Goal: Information Seeking & Learning: Learn about a topic

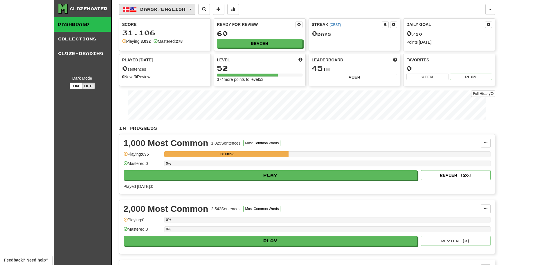
click at [184, 13] on button "Dansk / English" at bounding box center [157, 9] width 76 height 11
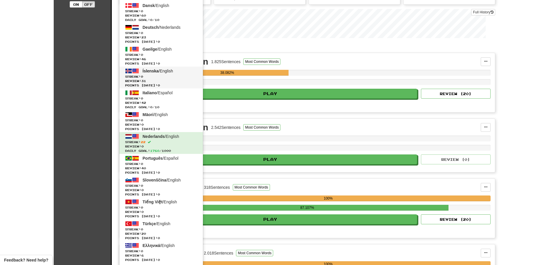
scroll to position [116, 0]
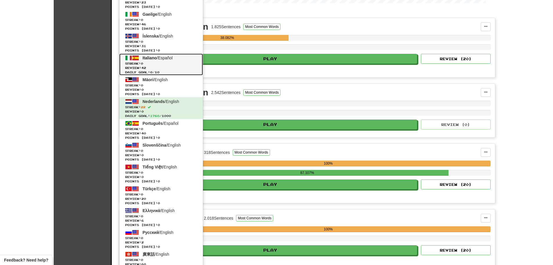
click at [182, 61] on span "Streak: 0" at bounding box center [161, 63] width 72 height 4
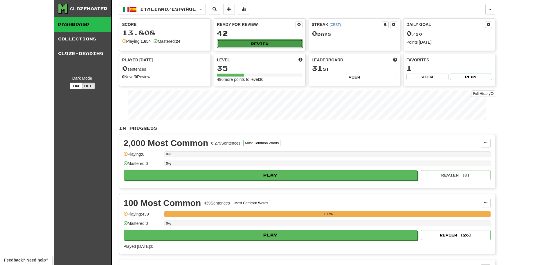
click at [257, 42] on button "Review" at bounding box center [260, 43] width 86 height 9
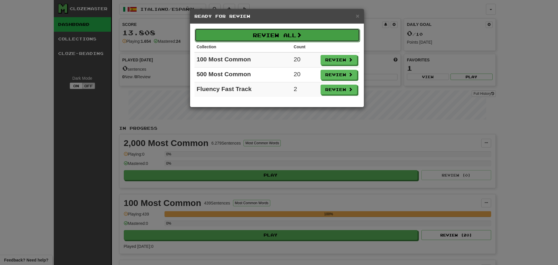
click at [283, 36] on button "Review All" at bounding box center [277, 34] width 165 height 13
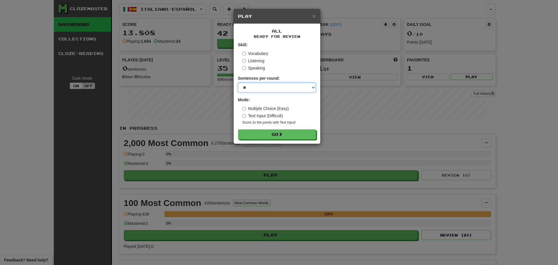
click at [271, 86] on select "* ** ** ** ** ** *** ********" at bounding box center [277, 87] width 78 height 10
select select "********"
click at [238, 82] on select "* ** ** ** ** ** *** ********" at bounding box center [277, 87] width 78 height 10
click at [280, 128] on form "Skill: Vocabulary Listening Speaking Sentences per round: * ** ** ** ** ** *** …" at bounding box center [277, 90] width 78 height 97
click at [279, 133] on button "Go" at bounding box center [277, 135] width 78 height 10
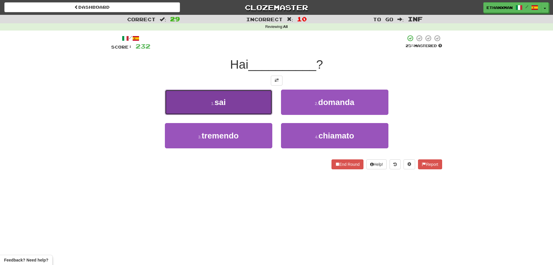
click at [260, 103] on button "1 . sai" at bounding box center [218, 101] width 107 height 25
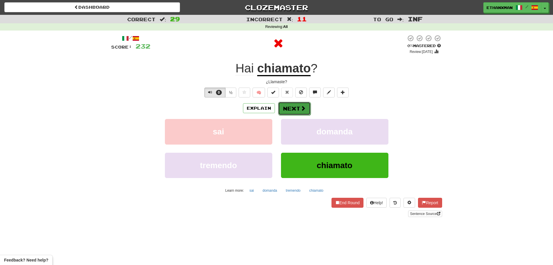
click at [297, 106] on button "Next" at bounding box center [294, 108] width 33 height 13
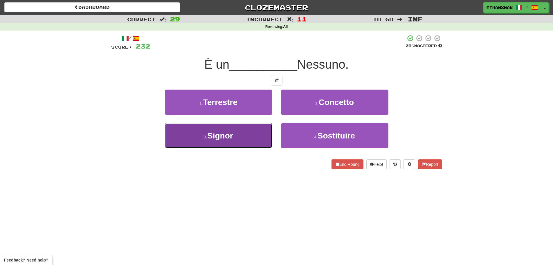
click at [253, 146] on button "3 . Signor" at bounding box center [218, 135] width 107 height 25
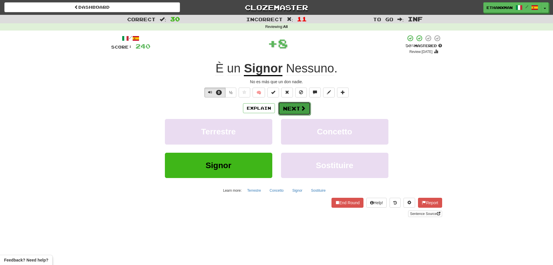
click at [307, 112] on button "Next" at bounding box center [294, 108] width 33 height 13
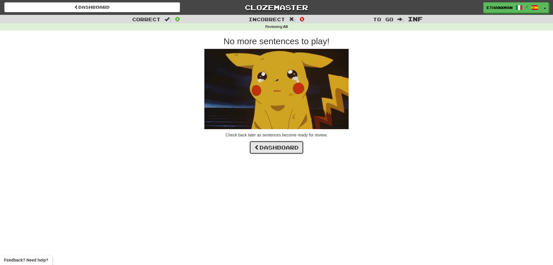
click at [274, 146] on link "Dashboard" at bounding box center [276, 147] width 54 height 13
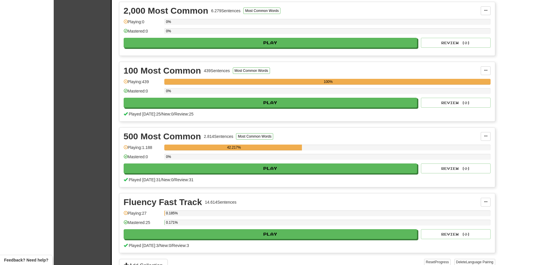
scroll to position [174, 0]
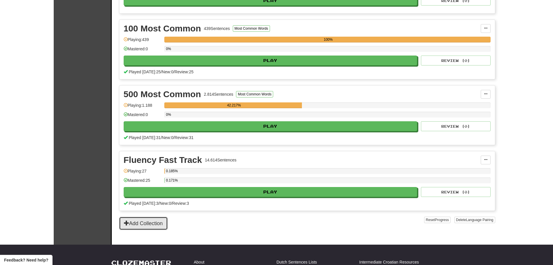
click at [155, 220] on button "Add Collection" at bounding box center [143, 222] width 49 height 13
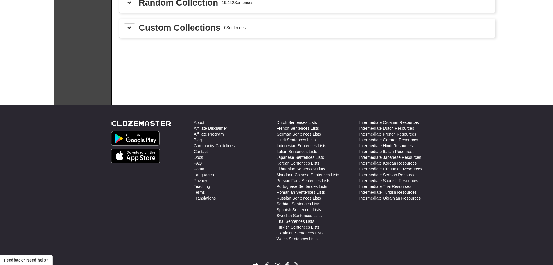
scroll to position [0, 0]
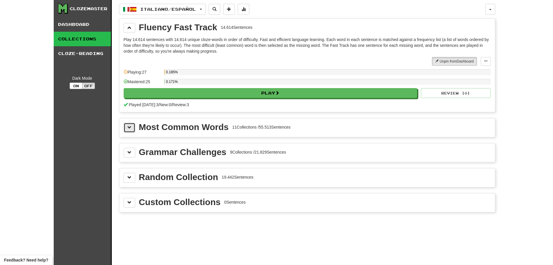
click at [127, 129] on span at bounding box center [129, 127] width 4 height 4
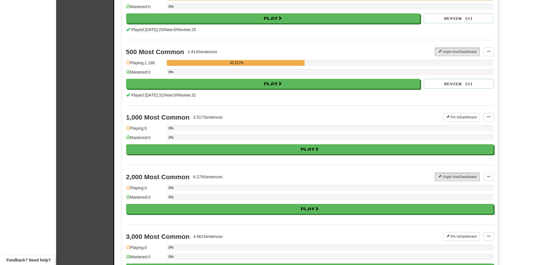
scroll to position [174, 0]
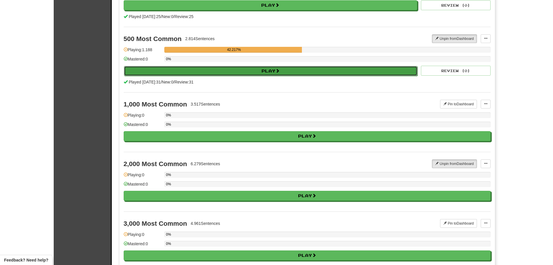
click at [229, 70] on button "Play" at bounding box center [271, 71] width 294 height 10
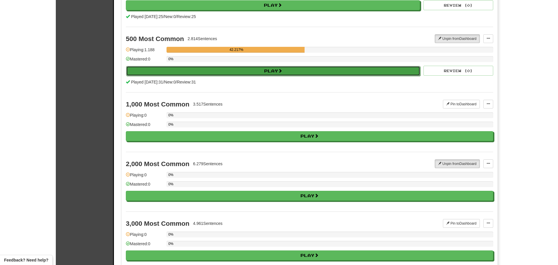
select select "********"
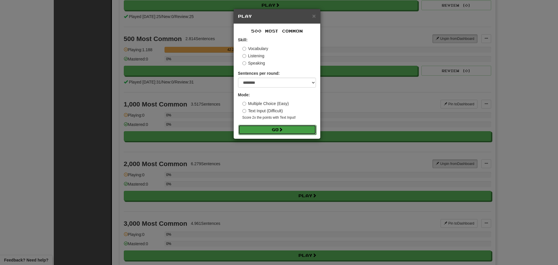
click at [269, 128] on button "Go" at bounding box center [277, 130] width 78 height 10
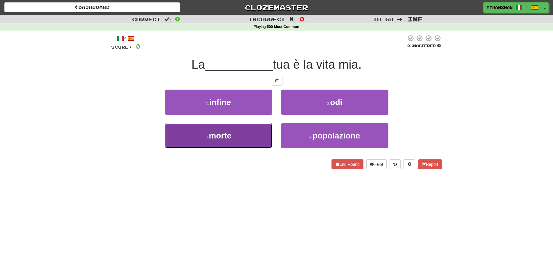
click at [238, 136] on button "3 . morte" at bounding box center [218, 135] width 107 height 25
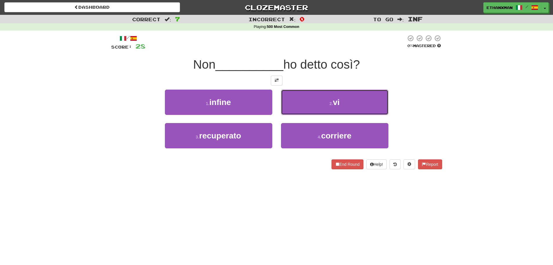
click at [302, 108] on button "2 . vi" at bounding box center [334, 101] width 107 height 25
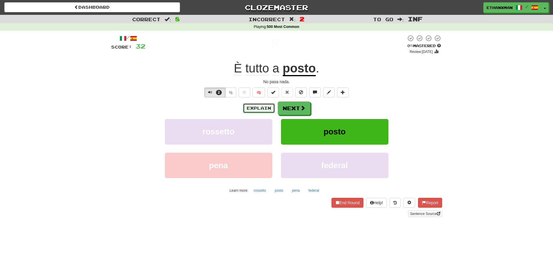
click at [270, 107] on button "Explain" at bounding box center [259, 108] width 32 height 10
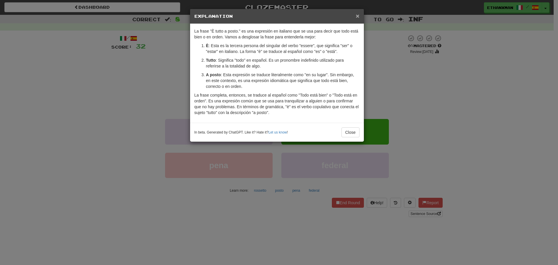
click at [357, 15] on span "×" at bounding box center [356, 15] width 3 height 7
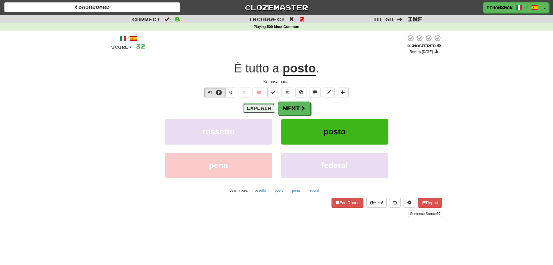
click at [254, 107] on button "Explain" at bounding box center [259, 108] width 32 height 10
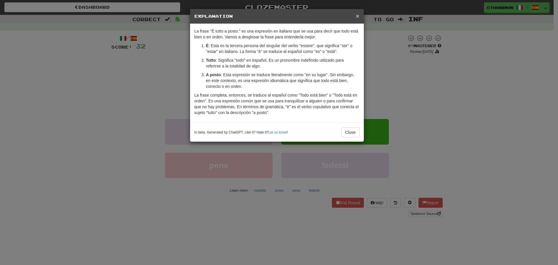
click at [356, 16] on span "×" at bounding box center [356, 15] width 3 height 7
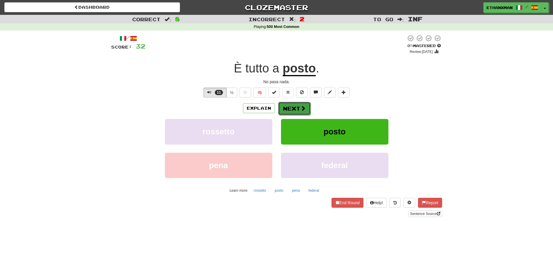
click at [296, 107] on button "Next" at bounding box center [294, 108] width 33 height 13
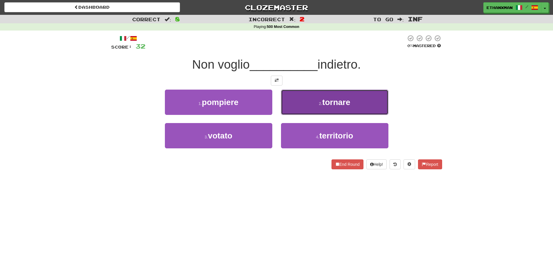
click at [296, 99] on button "2 . tornare" at bounding box center [334, 101] width 107 height 25
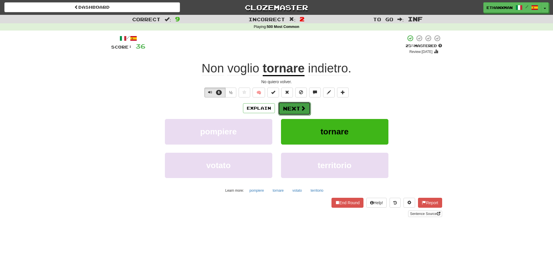
click at [301, 109] on span at bounding box center [303, 107] width 5 height 5
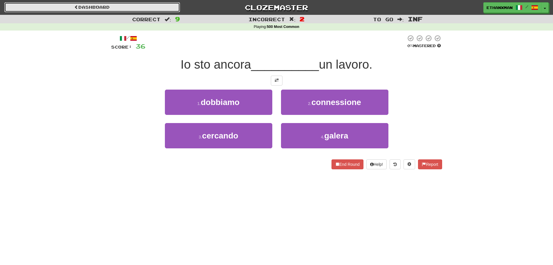
click at [137, 11] on link "Dashboard" at bounding box center [92, 7] width 176 height 10
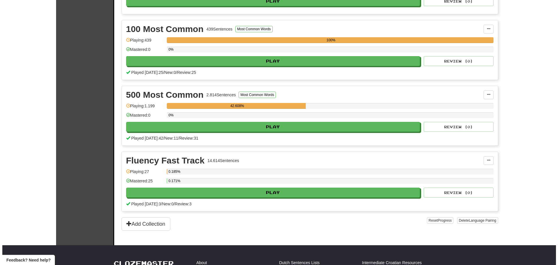
scroll to position [174, 0]
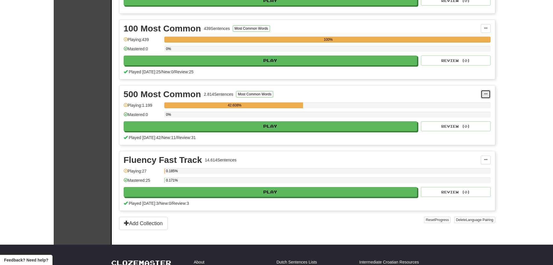
click at [484, 95] on button at bounding box center [486, 94] width 10 height 9
click at [472, 103] on span "Manage Sentences" at bounding box center [461, 104] width 35 height 5
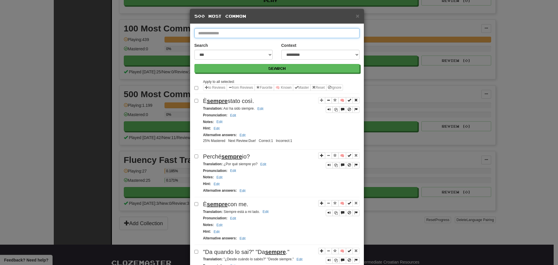
click at [240, 35] on input "text" at bounding box center [276, 33] width 165 height 10
type input "*******"
click at [194, 64] on button "Search" at bounding box center [276, 68] width 165 height 9
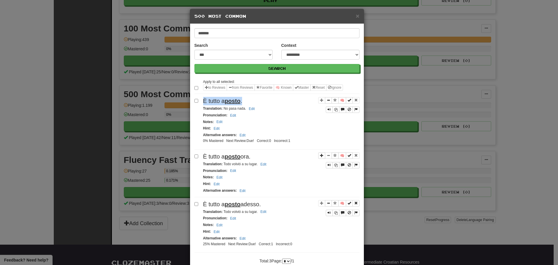
drag, startPoint x: 244, startPoint y: 102, endPoint x: 200, endPoint y: 101, distance: 43.9
click at [200, 101] on div "🧠 È tutto a posto . Translation : No pasa nada. Edit Pronunciation : Edit Notes…" at bounding box center [276, 123] width 165 height 53
copy span "È tutto a posto ."
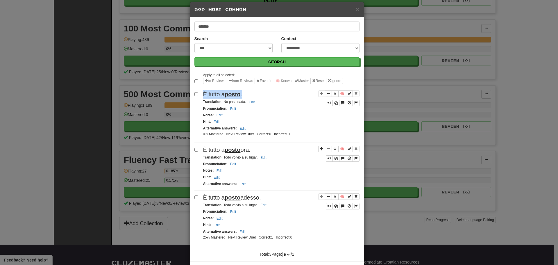
scroll to position [0, 0]
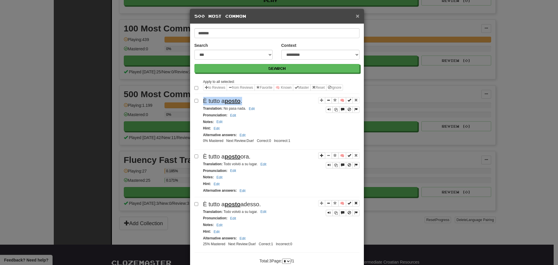
click at [355, 16] on span "×" at bounding box center [356, 15] width 3 height 7
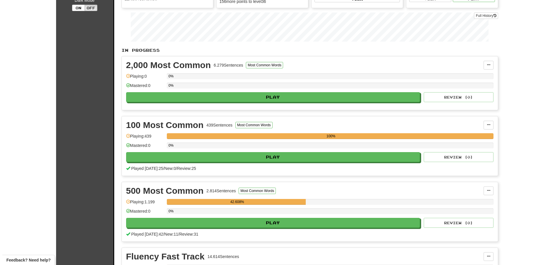
scroll to position [87, 0]
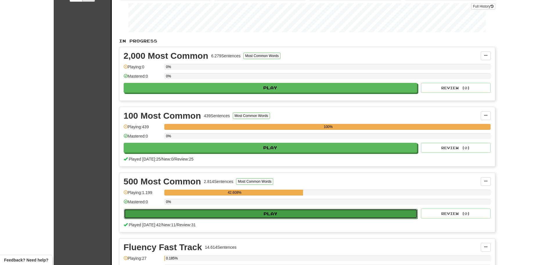
click at [207, 211] on button "Play" at bounding box center [271, 214] width 294 height 10
select select "********"
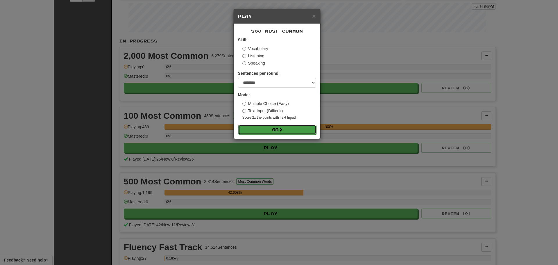
click at [281, 129] on span at bounding box center [281, 129] width 4 height 4
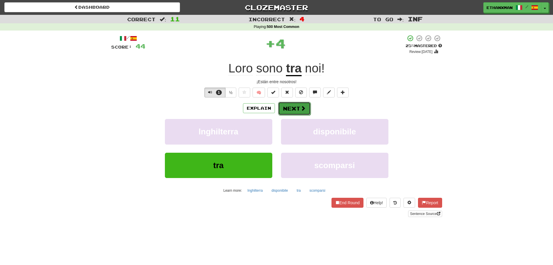
click at [299, 109] on button "Next" at bounding box center [294, 108] width 33 height 13
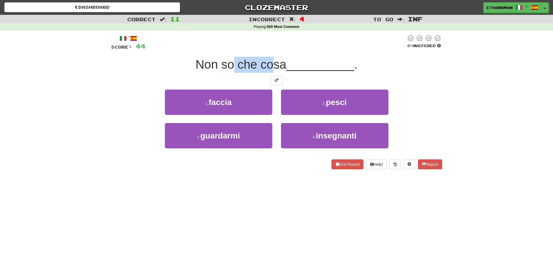
drag, startPoint x: 253, startPoint y: 64, endPoint x: 274, endPoint y: 64, distance: 20.6
click at [274, 64] on span "Non so che cosa" at bounding box center [240, 65] width 91 height 14
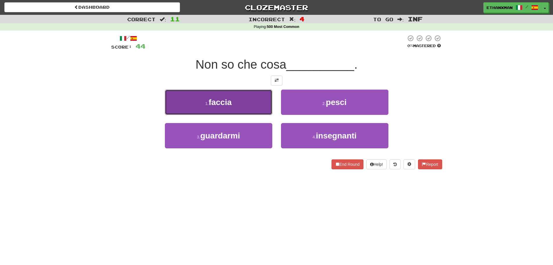
click at [231, 106] on span "faccia" at bounding box center [220, 102] width 23 height 9
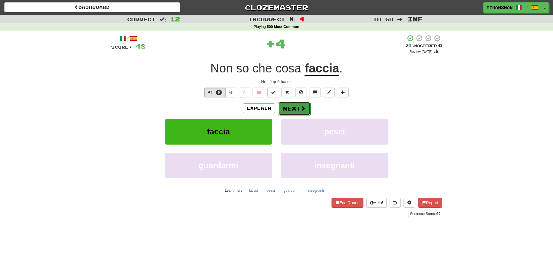
click at [290, 109] on button "Next" at bounding box center [294, 108] width 33 height 13
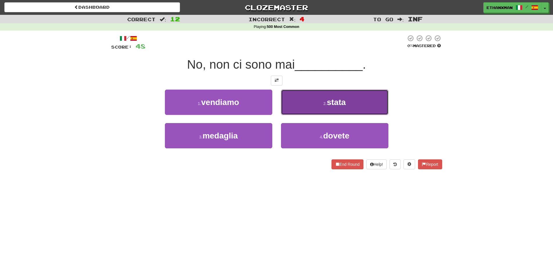
click at [317, 104] on button "2 . stata" at bounding box center [334, 101] width 107 height 25
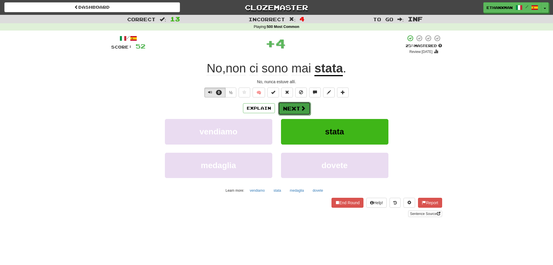
click at [292, 111] on button "Next" at bounding box center [294, 108] width 33 height 13
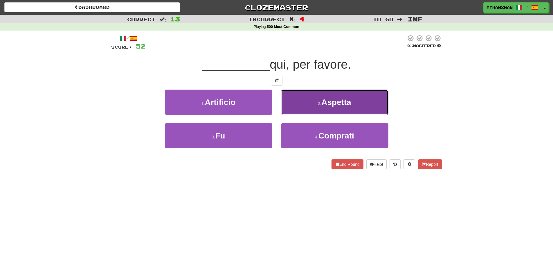
click at [318, 101] on small "2 ." at bounding box center [319, 103] width 3 height 5
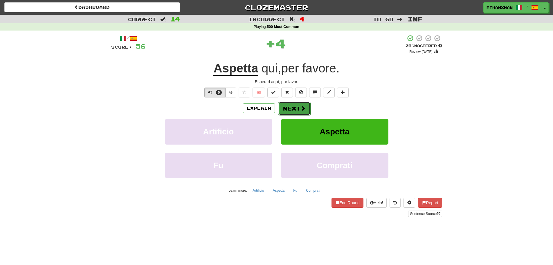
click at [298, 109] on button "Next" at bounding box center [294, 108] width 33 height 13
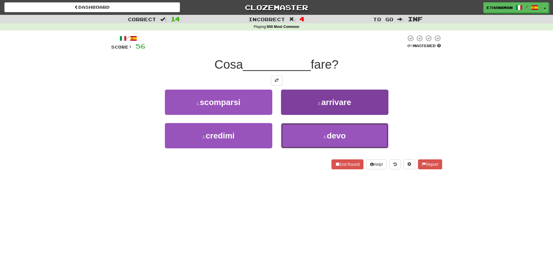
click at [312, 136] on button "4 . devo" at bounding box center [334, 135] width 107 height 25
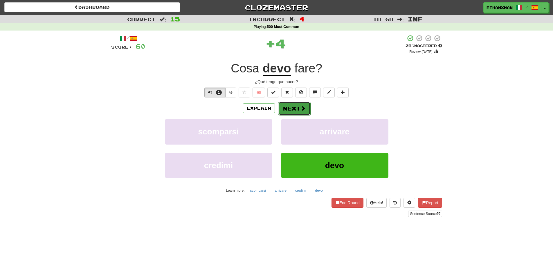
click at [293, 110] on button "Next" at bounding box center [294, 108] width 33 height 13
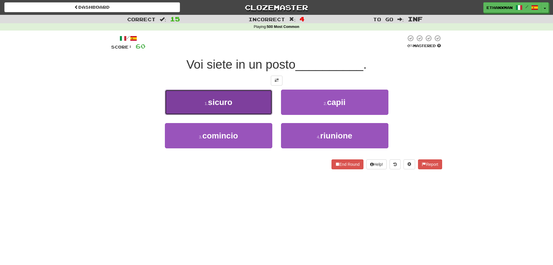
click at [248, 107] on button "1 . sicuro" at bounding box center [218, 101] width 107 height 25
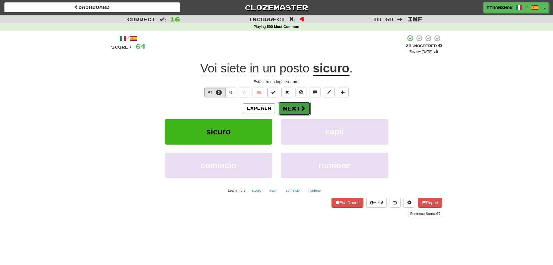
click at [306, 110] on button "Next" at bounding box center [294, 108] width 33 height 13
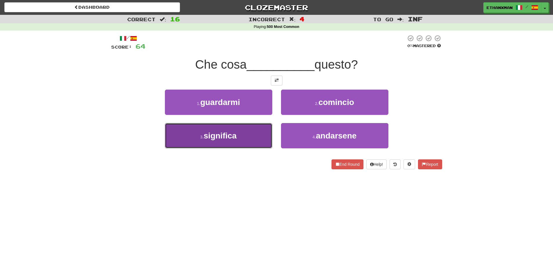
click at [252, 131] on button "3 . significa" at bounding box center [218, 135] width 107 height 25
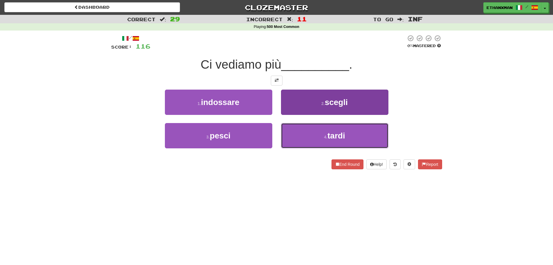
click at [323, 131] on button "4 . tardi" at bounding box center [334, 135] width 107 height 25
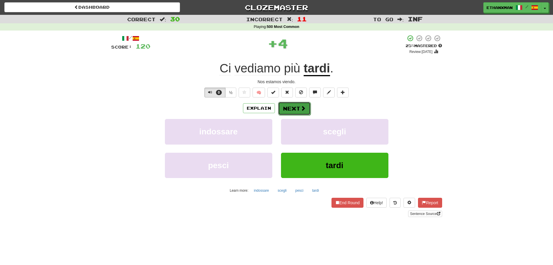
click at [301, 109] on span at bounding box center [303, 107] width 5 height 5
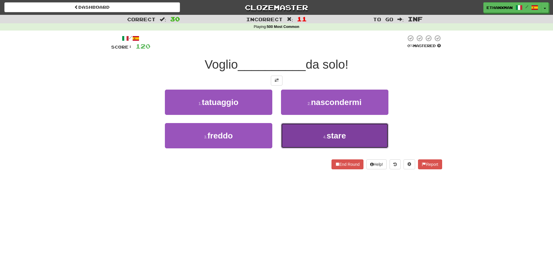
click at [310, 139] on button "4 . stare" at bounding box center [334, 135] width 107 height 25
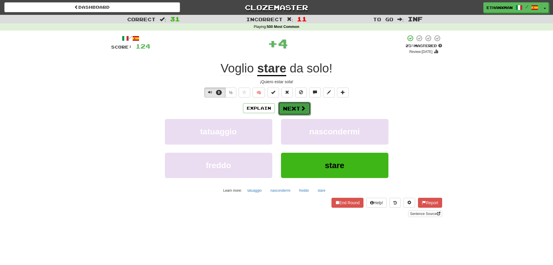
click at [293, 106] on button "Next" at bounding box center [294, 108] width 33 height 13
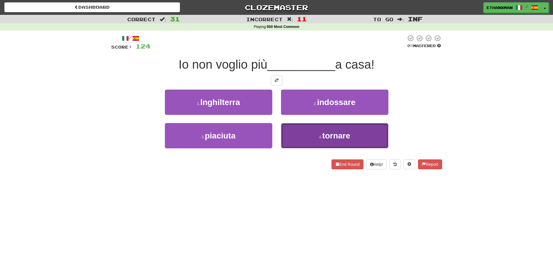
click at [294, 130] on button "4 . tornare" at bounding box center [334, 135] width 107 height 25
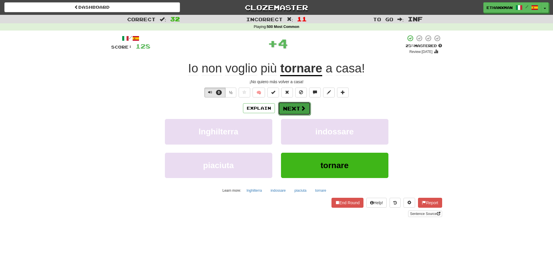
click at [289, 109] on button "Next" at bounding box center [294, 108] width 33 height 13
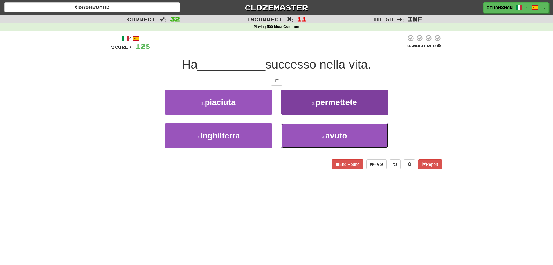
click at [296, 127] on button "4 . avuto" at bounding box center [334, 135] width 107 height 25
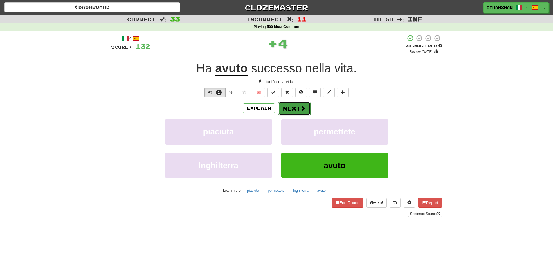
click at [289, 108] on button "Next" at bounding box center [294, 108] width 33 height 13
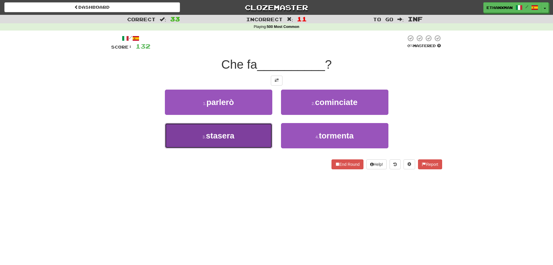
click at [252, 133] on button "3 . stasera" at bounding box center [218, 135] width 107 height 25
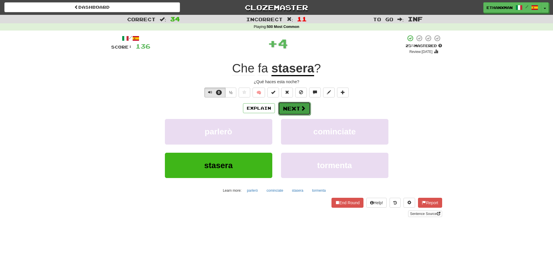
click at [293, 110] on button "Next" at bounding box center [294, 108] width 33 height 13
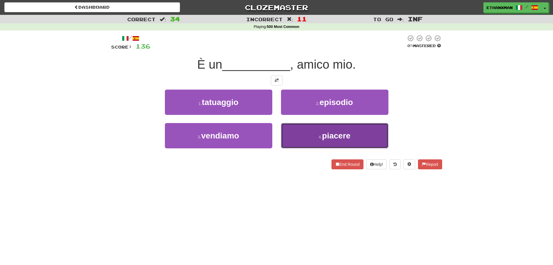
click at [304, 130] on button "4 . piacere" at bounding box center [334, 135] width 107 height 25
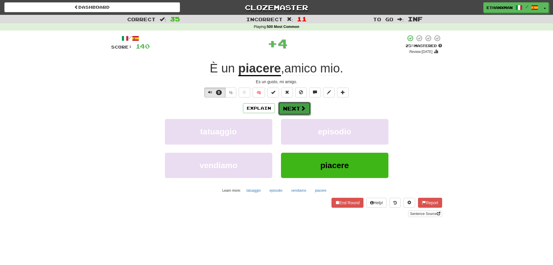
click at [299, 109] on button "Next" at bounding box center [294, 108] width 33 height 13
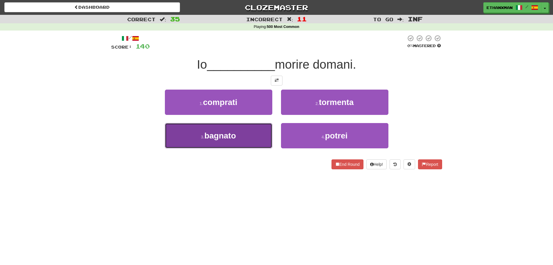
click at [234, 134] on span "bagnato" at bounding box center [220, 135] width 32 height 9
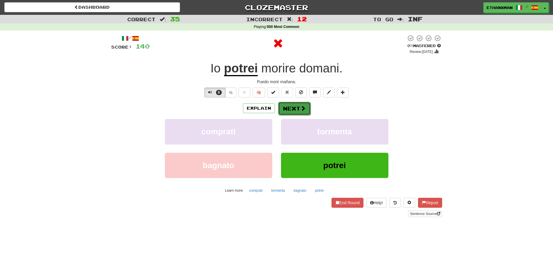
click at [294, 109] on button "Next" at bounding box center [294, 108] width 33 height 13
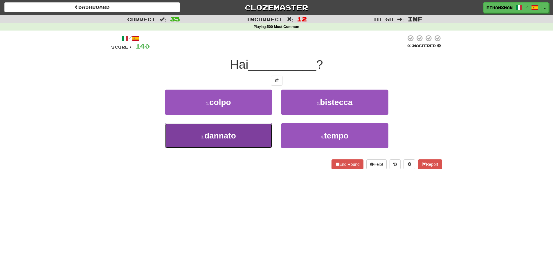
click at [259, 125] on button "3 . dannato" at bounding box center [218, 135] width 107 height 25
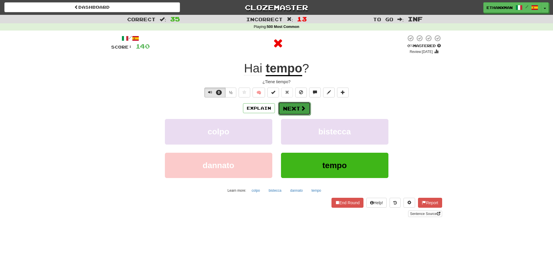
click at [292, 112] on button "Next" at bounding box center [294, 108] width 33 height 13
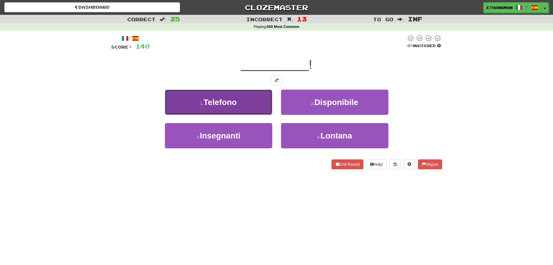
click at [265, 109] on button "1 . Telefono" at bounding box center [218, 101] width 107 height 25
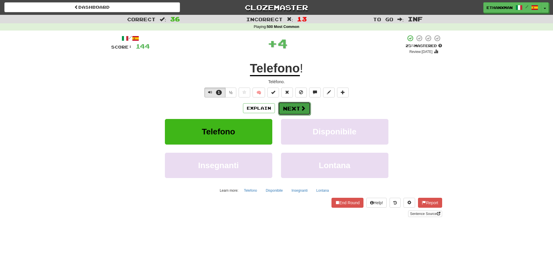
click at [305, 105] on span at bounding box center [303, 107] width 5 height 5
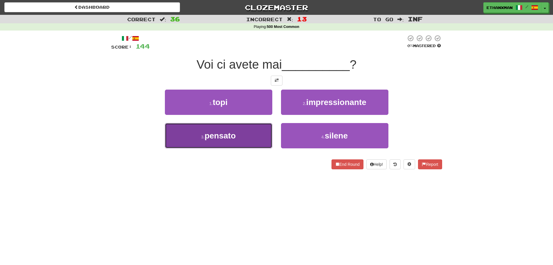
click at [243, 137] on button "3 . pensato" at bounding box center [218, 135] width 107 height 25
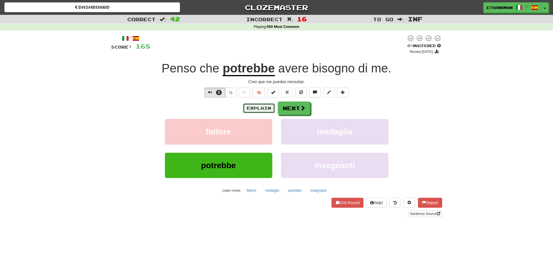
click at [257, 107] on button "Explain" at bounding box center [259, 108] width 32 height 10
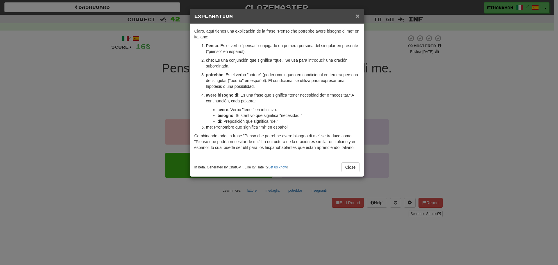
click at [357, 16] on span "×" at bounding box center [356, 15] width 3 height 7
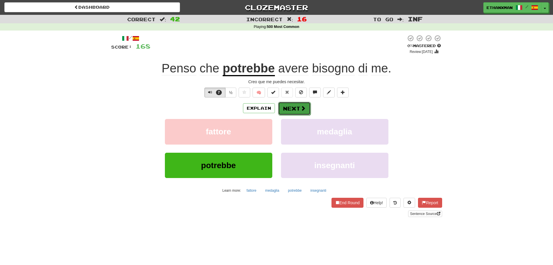
click at [295, 111] on button "Next" at bounding box center [294, 108] width 33 height 13
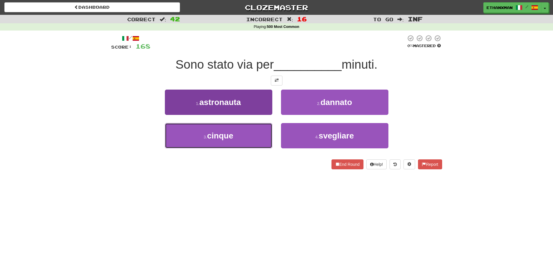
click at [236, 139] on button "3 . cinque" at bounding box center [218, 135] width 107 height 25
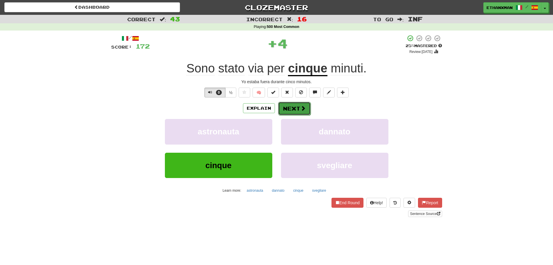
click at [301, 106] on span at bounding box center [303, 107] width 5 height 5
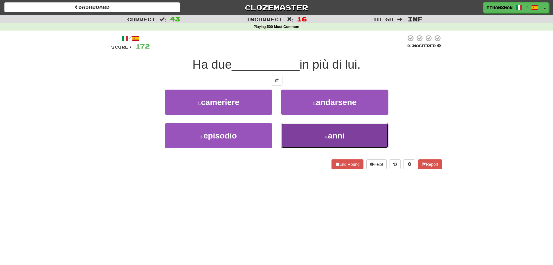
click at [319, 131] on button "4 . anni" at bounding box center [334, 135] width 107 height 25
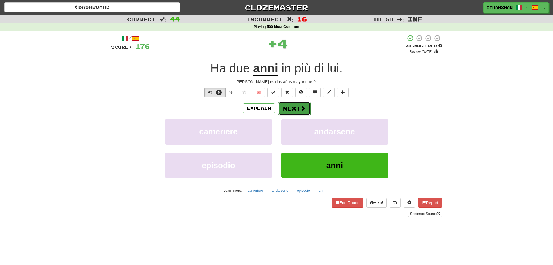
click at [290, 107] on button "Next" at bounding box center [294, 108] width 33 height 13
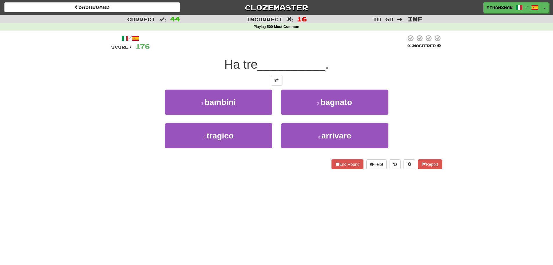
click at [258, 116] on div "1 . bambini" at bounding box center [219, 105] width 116 height 33
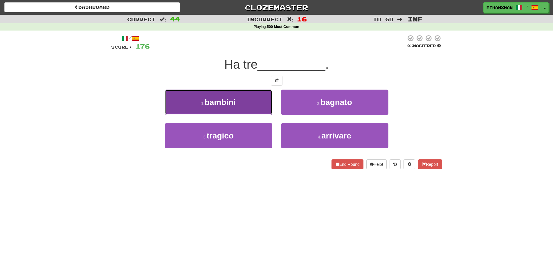
click at [256, 104] on button "1 . bambini" at bounding box center [218, 101] width 107 height 25
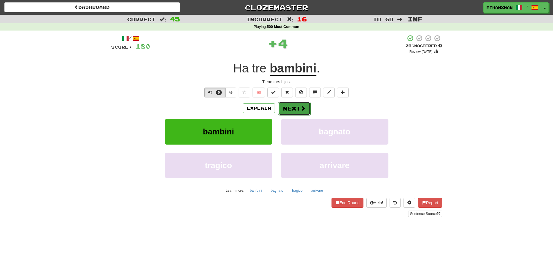
click at [299, 111] on button "Next" at bounding box center [294, 108] width 33 height 13
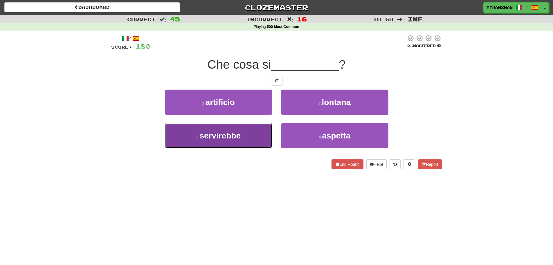
click at [246, 134] on button "3 . servirebbe" at bounding box center [218, 135] width 107 height 25
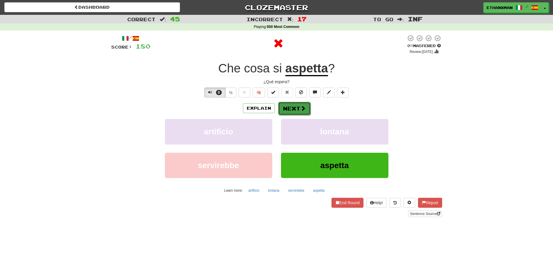
click at [295, 112] on button "Next" at bounding box center [294, 108] width 33 height 13
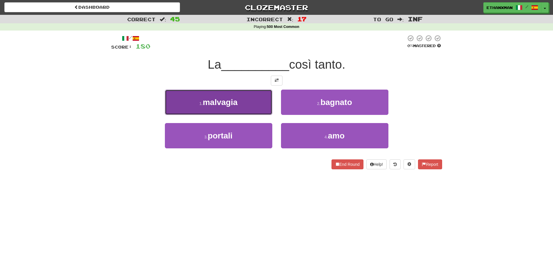
click at [243, 109] on button "1 . malvagia" at bounding box center [218, 101] width 107 height 25
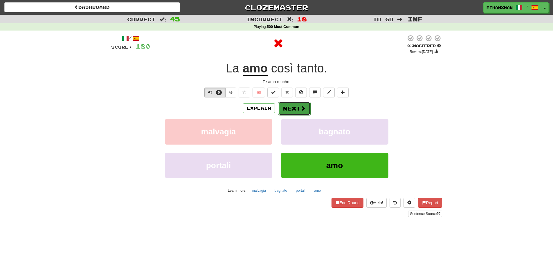
click at [296, 109] on button "Next" at bounding box center [294, 108] width 33 height 13
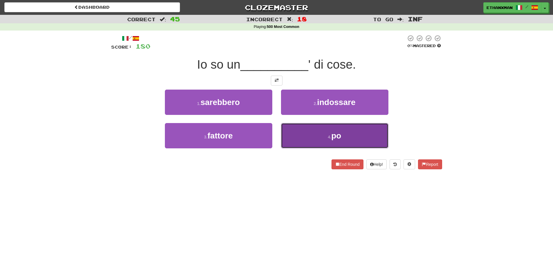
click at [317, 134] on button "4 . po" at bounding box center [334, 135] width 107 height 25
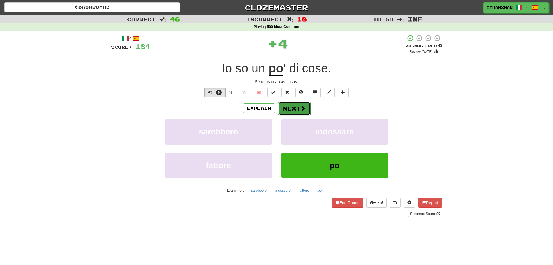
click at [296, 112] on button "Next" at bounding box center [294, 108] width 33 height 13
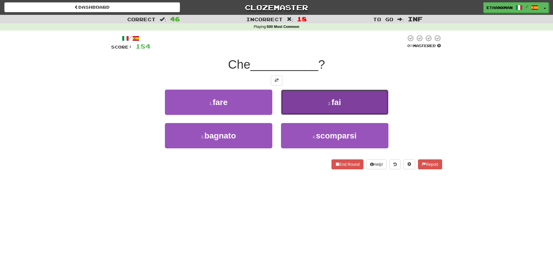
click at [293, 102] on button "2 . fai" at bounding box center [334, 101] width 107 height 25
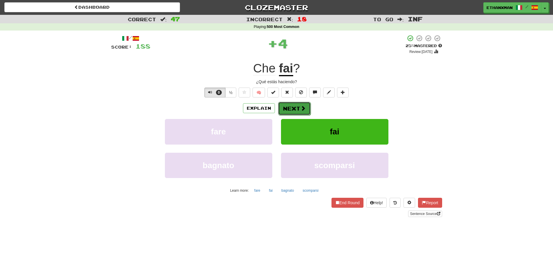
click at [292, 110] on button "Next" at bounding box center [294, 108] width 33 height 13
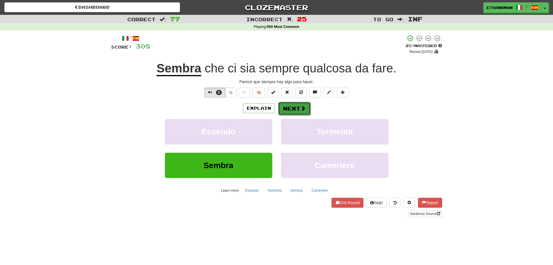
click at [294, 108] on button "Next" at bounding box center [294, 108] width 33 height 13
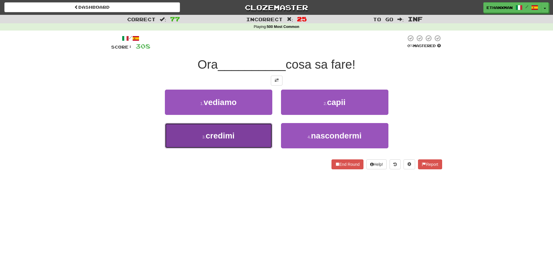
click at [242, 140] on button "3 . credimi" at bounding box center [218, 135] width 107 height 25
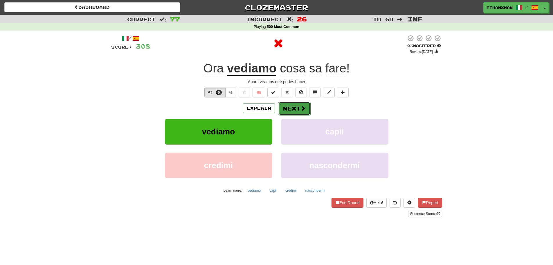
click at [296, 112] on button "Next" at bounding box center [294, 108] width 33 height 13
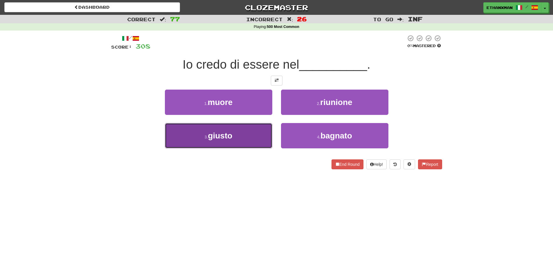
click at [236, 144] on button "3 . giusto" at bounding box center [218, 135] width 107 height 25
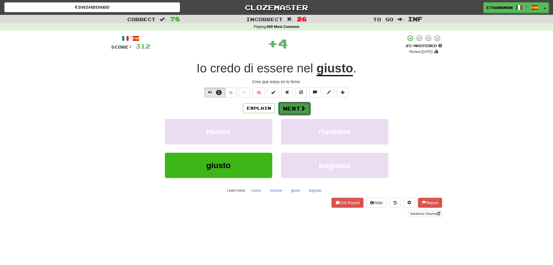
click at [303, 107] on span at bounding box center [303, 107] width 5 height 5
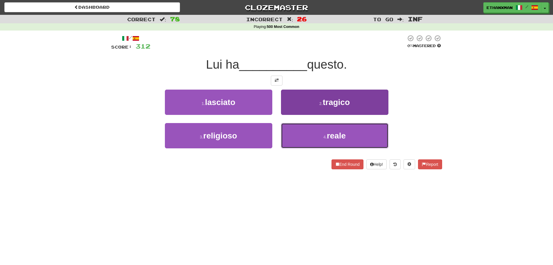
click at [297, 133] on button "4 . reale" at bounding box center [334, 135] width 107 height 25
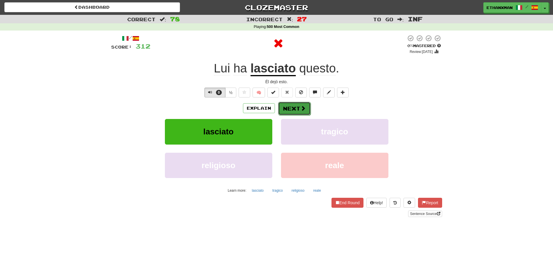
click at [297, 113] on button "Next" at bounding box center [294, 108] width 33 height 13
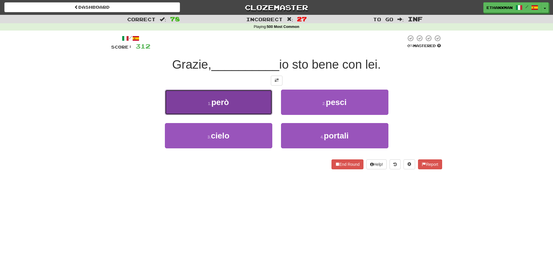
click at [253, 111] on button "1 . però" at bounding box center [218, 101] width 107 height 25
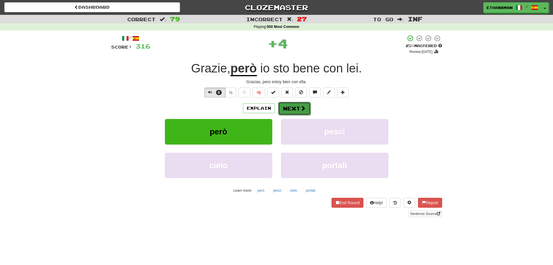
click at [296, 107] on button "Next" at bounding box center [294, 108] width 33 height 13
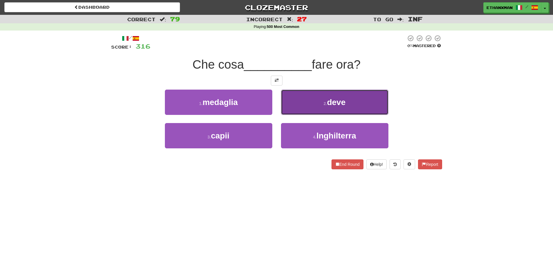
click at [309, 103] on button "2 . deve" at bounding box center [334, 101] width 107 height 25
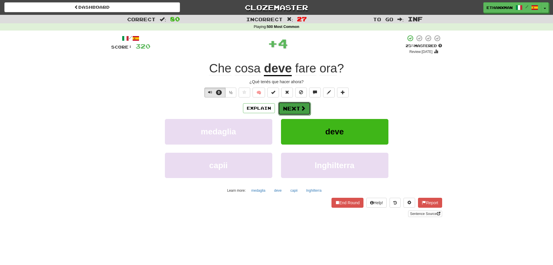
click at [299, 112] on button "Next" at bounding box center [294, 108] width 33 height 13
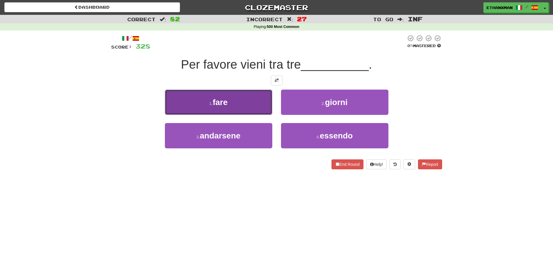
click at [265, 110] on button "1 . fare" at bounding box center [218, 101] width 107 height 25
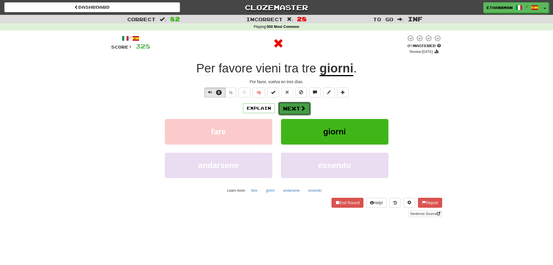
click at [297, 109] on button "Next" at bounding box center [294, 108] width 33 height 13
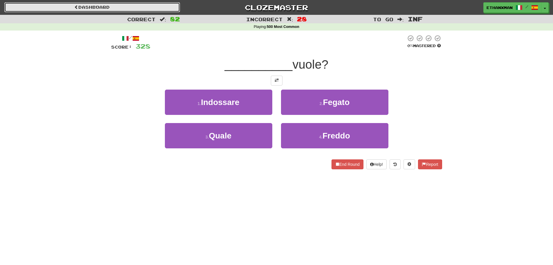
click at [132, 10] on link "Dashboard" at bounding box center [92, 7] width 176 height 10
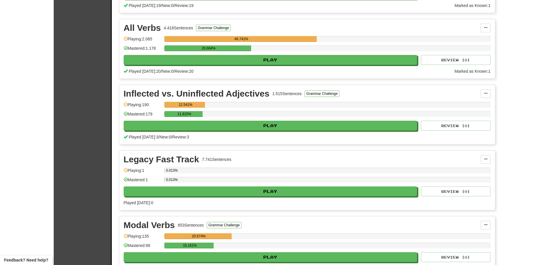
scroll to position [494, 0]
